Goal: Communication & Community: Participate in discussion

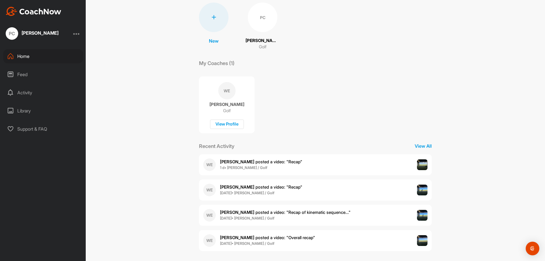
scroll to position [45, 0]
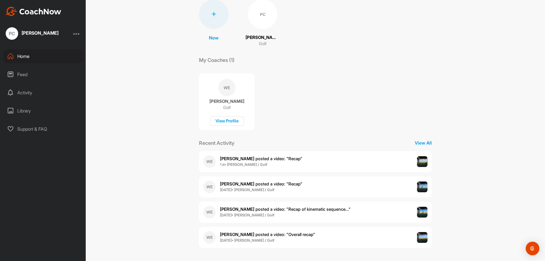
click at [421, 163] on img at bounding box center [422, 161] width 11 height 11
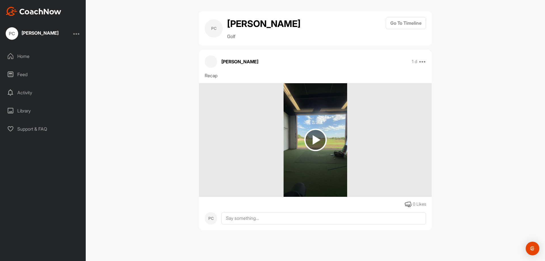
click at [321, 141] on img at bounding box center [315, 140] width 22 height 22
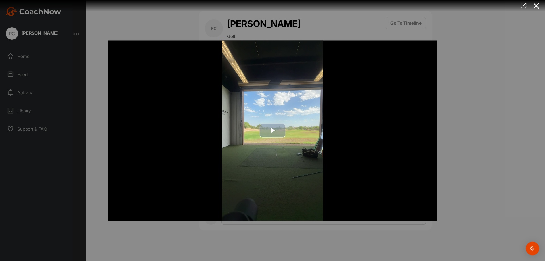
click at [273, 131] on span "Video Player" at bounding box center [273, 131] width 0 height 0
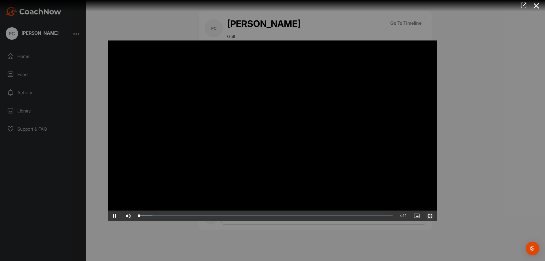
click at [428, 216] on span "Video Player" at bounding box center [431, 216] width 14 height 0
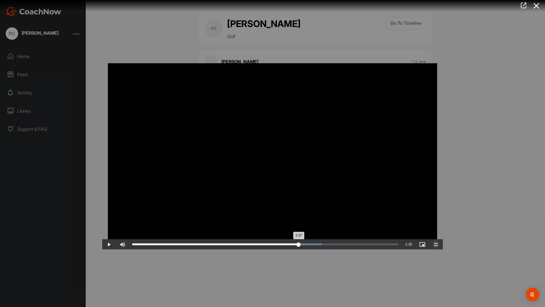
click at [325, 245] on div "Loaded : 71.16% 2:37 2:37" at bounding box center [265, 244] width 266 height 2
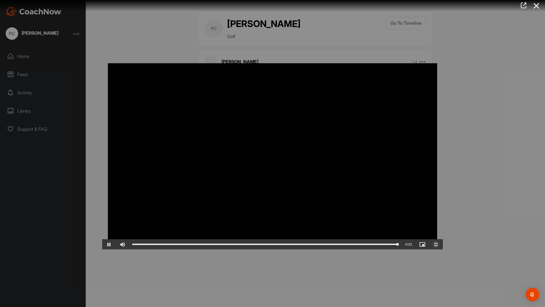
click at [443, 244] on span "Video Player" at bounding box center [436, 244] width 14 height 0
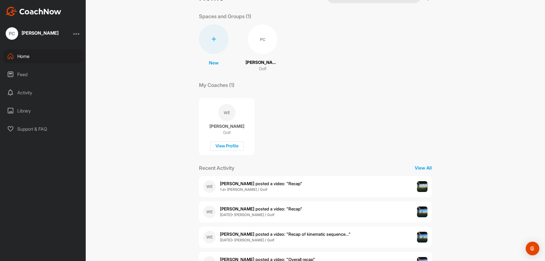
scroll to position [45, 0]
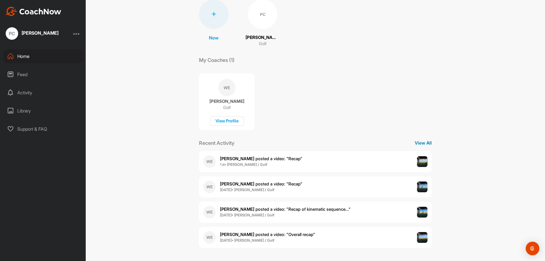
click at [420, 144] on p "View All" at bounding box center [423, 142] width 17 height 7
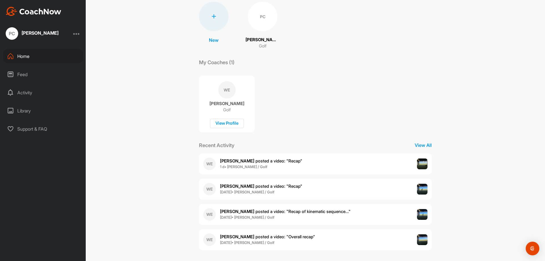
scroll to position [45, 0]
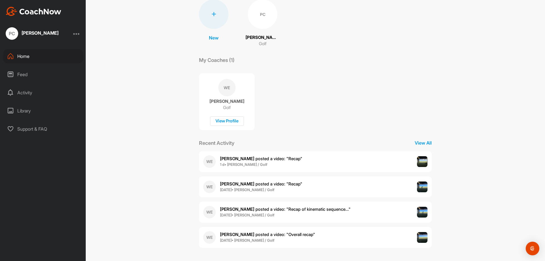
click at [29, 73] on div "Feed" at bounding box center [43, 74] width 80 height 14
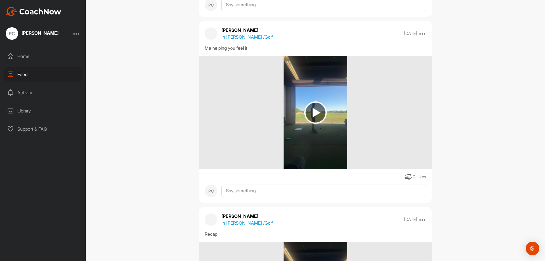
scroll to position [909, 0]
